Goal: Task Accomplishment & Management: Manage account settings

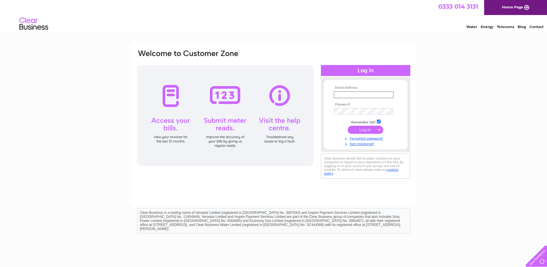
click at [343, 96] on input "text" at bounding box center [364, 94] width 60 height 7
drag, startPoint x: 327, startPoint y: 132, endPoint x: 340, endPoint y: 128, distance: 13.8
click at [328, 131] on form "Email Address: Password: Remember me?" at bounding box center [366, 116] width 84 height 60
click at [357, 94] on input "text" at bounding box center [364, 94] width 60 height 7
type input "accounts@emseuroweld.co.uk"
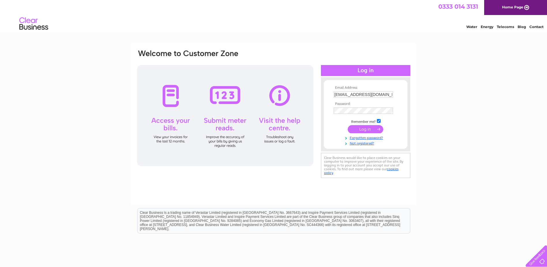
click at [363, 130] on input "submit" at bounding box center [365, 129] width 35 height 8
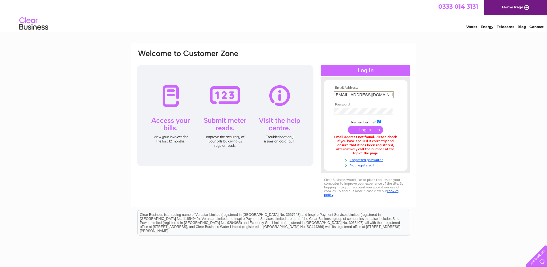
click at [361, 94] on input "accounts@emseuroweld.co.uk" at bounding box center [364, 94] width 60 height 7
drag, startPoint x: 391, startPoint y: 94, endPoint x: 304, endPoint y: 90, distance: 87.5
click at [304, 90] on div "Email Address: accounts@emseuroweld.co.uk Password:" at bounding box center [273, 125] width 275 height 152
type input "accounts@emseuroweld.onmicrosoft.com"
click at [363, 130] on input "submit" at bounding box center [365, 129] width 35 height 8
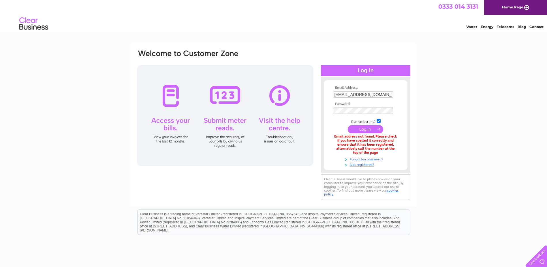
click at [360, 159] on link "Forgotten password?" at bounding box center [366, 158] width 65 height 5
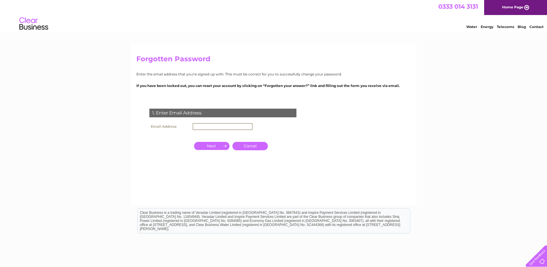
click at [199, 124] on input "text" at bounding box center [223, 126] width 60 height 7
type input "[EMAIL_ADDRESS][DOMAIN_NAME]"
click at [212, 144] on input "button" at bounding box center [211, 145] width 35 height 8
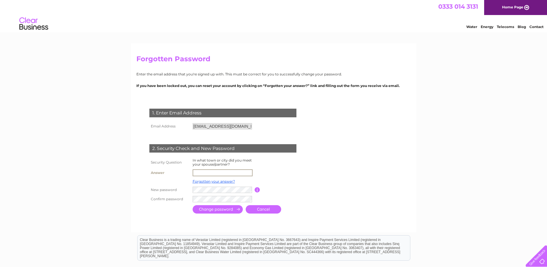
click at [205, 170] on input "text" at bounding box center [223, 172] width 60 height 7
type input "dundee"
click at [214, 210] on input "submit" at bounding box center [218, 208] width 50 height 8
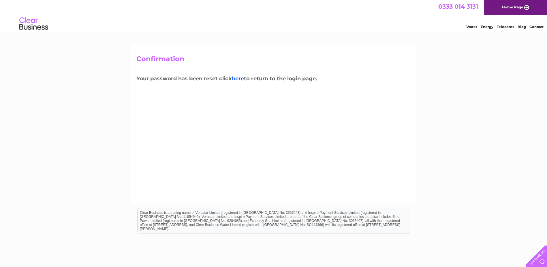
click at [242, 78] on link "here" at bounding box center [238, 78] width 12 height 6
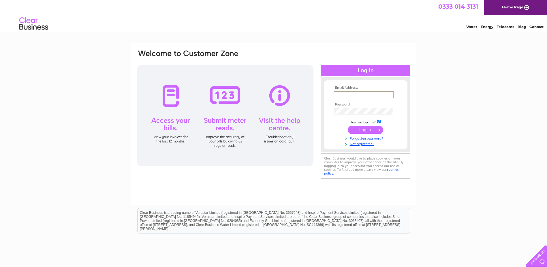
click at [339, 95] on input "text" at bounding box center [364, 94] width 60 height 7
type input "accounts@emseuroweld.co.uk"
click at [367, 127] on input "submit" at bounding box center [365, 129] width 35 height 8
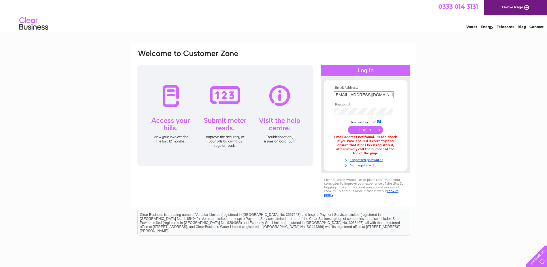
click at [390, 96] on input "accounts@emseuroweld.co.uk" at bounding box center [364, 94] width 60 height 7
drag, startPoint x: 391, startPoint y: 95, endPoint x: 331, endPoint y: 89, distance: 60.4
click at [331, 89] on form "Email Address: accounts@emseuroweld.co.uk Password:" at bounding box center [366, 127] width 84 height 82
type input "accounts@emseuroweld.onmicrosoft.com"
click at [366, 130] on input "submit" at bounding box center [365, 129] width 35 height 8
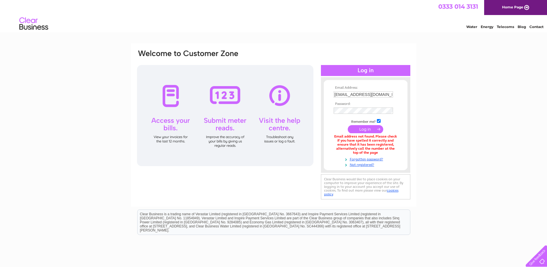
click at [367, 128] on input "submit" at bounding box center [365, 129] width 35 height 8
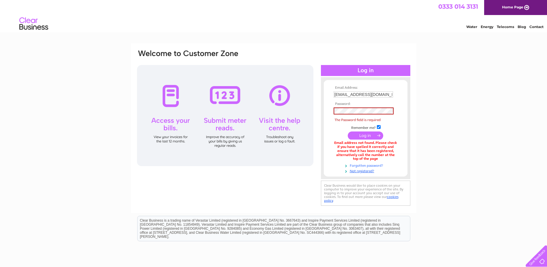
click at [363, 164] on link "Forgotten password?" at bounding box center [366, 164] width 65 height 5
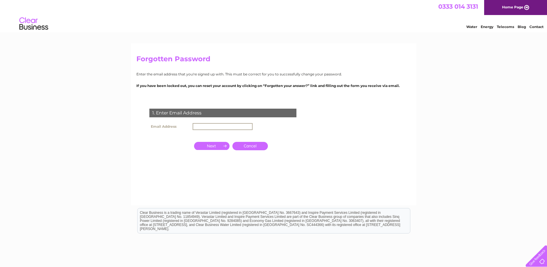
click at [195, 123] on input "text" at bounding box center [223, 126] width 60 height 7
click at [213, 145] on input "button" at bounding box center [211, 145] width 35 height 8
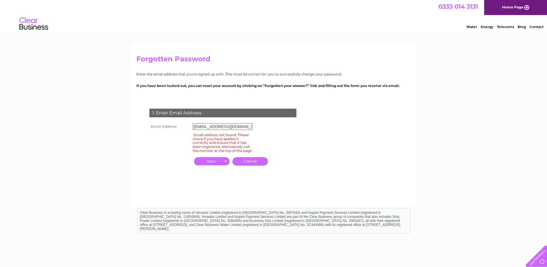
click at [245, 125] on input "accounts@emseuroweld.onmicrosoft.com" at bounding box center [223, 126] width 60 height 7
drag, startPoint x: 195, startPoint y: 125, endPoint x: 352, endPoint y: 140, distance: 158.2
click at [349, 139] on form "1. Enter Email Address Email Address accounts@emseuroweld.onmicrosoft.com Email…" at bounding box center [273, 143] width 275 height 92
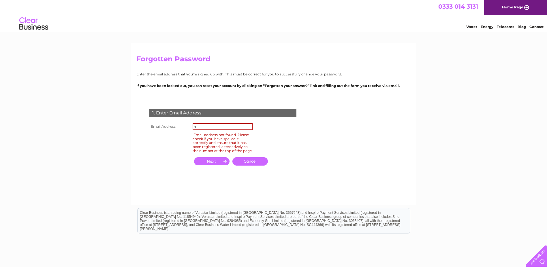
click at [353, 153] on form "1. Enter Email Address Email Address a Email address not found. Please check if…" at bounding box center [273, 143] width 275 height 92
click at [249, 126] on input "a" at bounding box center [223, 126] width 60 height 7
drag, startPoint x: 250, startPoint y: 125, endPoint x: 177, endPoint y: 118, distance: 73.6
click at [179, 118] on div "1. Enter Email Address Email Address accounts@emseuroweld.co.uk Email address n…" at bounding box center [223, 140] width 175 height 75
type input "[EMAIL_ADDRESS][DOMAIN_NAME]"
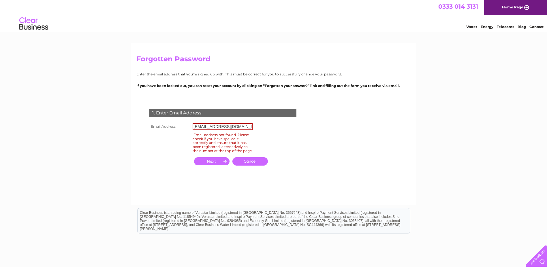
click at [210, 161] on input "button" at bounding box center [211, 161] width 35 height 8
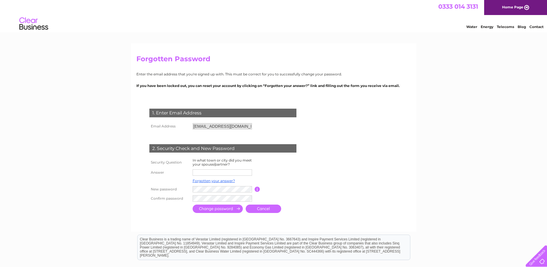
click at [199, 172] on input "text" at bounding box center [222, 172] width 59 height 6
type input "dundee"
click at [210, 207] on input "submit" at bounding box center [218, 208] width 50 height 8
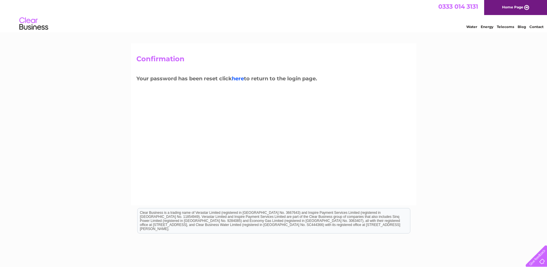
click at [238, 78] on link "here" at bounding box center [238, 78] width 12 height 6
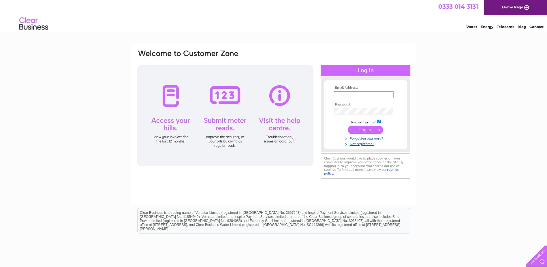
click at [340, 96] on input "text" at bounding box center [364, 94] width 60 height 7
type input "[EMAIL_ADDRESS][DOMAIN_NAME]"
click at [366, 131] on input "submit" at bounding box center [365, 129] width 35 height 8
click at [348, 114] on td at bounding box center [365, 110] width 67 height 9
click at [362, 138] on div "Invalid email address and/or password" at bounding box center [366, 136] width 64 height 4
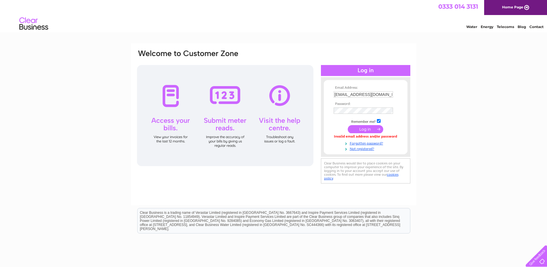
click at [379, 121] on input "checkbox" at bounding box center [379, 121] width 4 height 4
checkbox input "false"
click at [363, 130] on input "submit" at bounding box center [365, 129] width 35 height 8
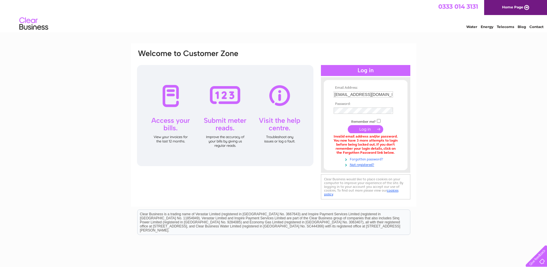
click at [356, 158] on link "Forgotten password?" at bounding box center [366, 158] width 65 height 5
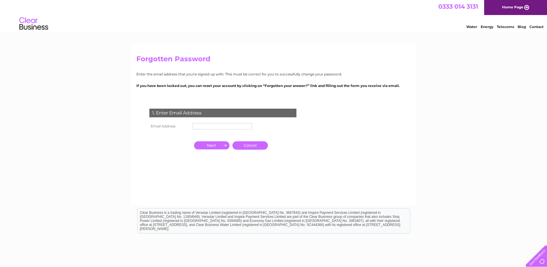
click at [203, 125] on input "text" at bounding box center [222, 126] width 59 height 6
type input "[EMAIL_ADDRESS][DOMAIN_NAME]"
click at [214, 145] on input "button" at bounding box center [211, 145] width 35 height 8
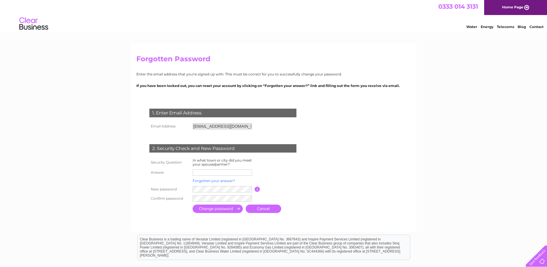
click at [214, 179] on link "Forgotten your answer?" at bounding box center [214, 180] width 42 height 4
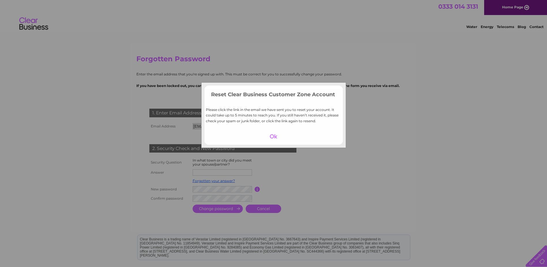
click at [273, 137] on div at bounding box center [273, 136] width 35 height 8
